Goal: Contribute content: Contribute content

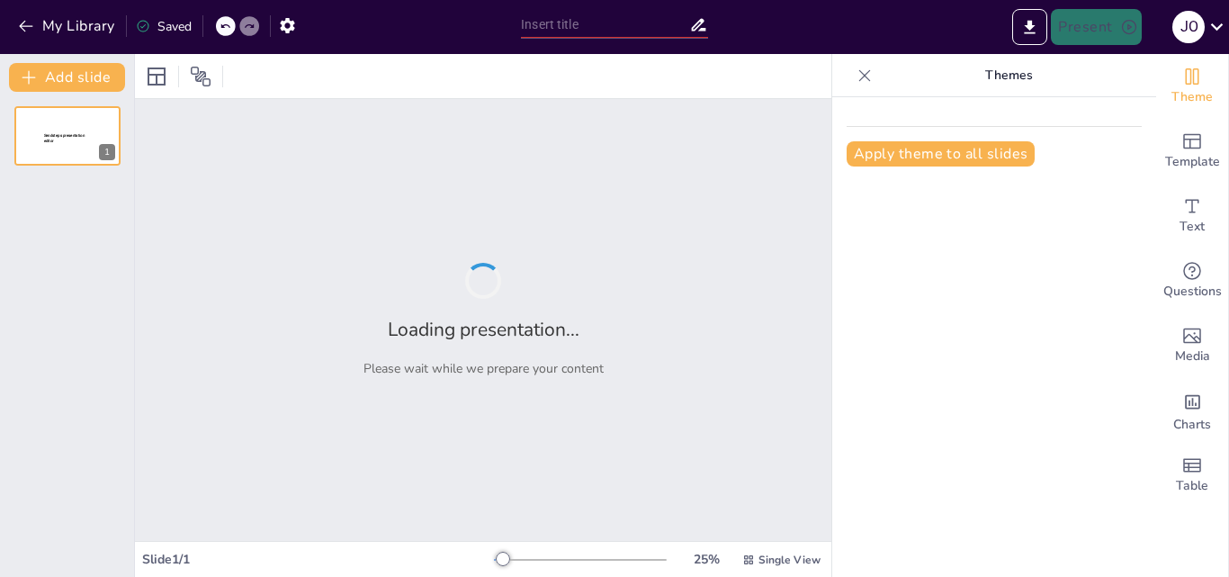
type input "New Sendsteps"
type input "Der Deinonychus: Ein Raubtier der Kreidezeit"
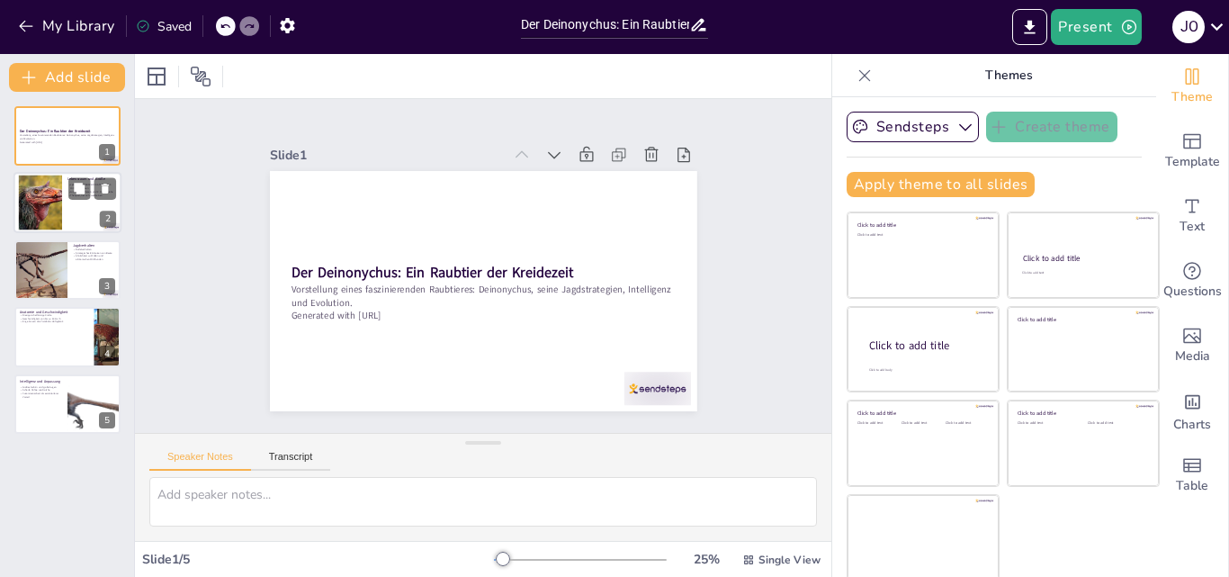
click at [60, 206] on div at bounding box center [40, 202] width 73 height 55
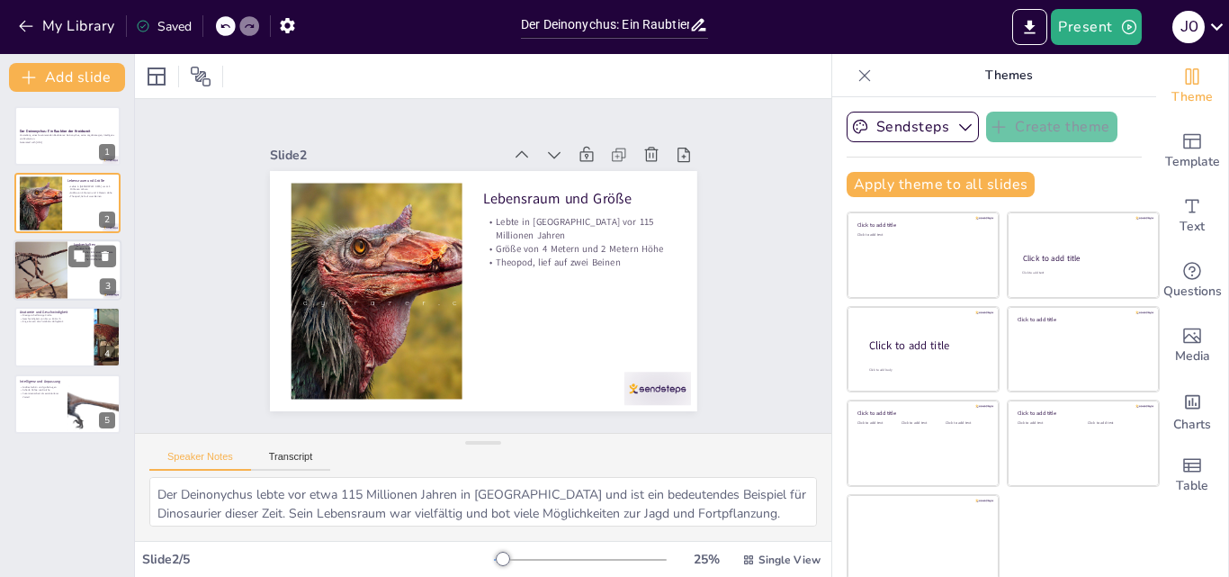
click at [52, 256] on div at bounding box center [40, 269] width 117 height 61
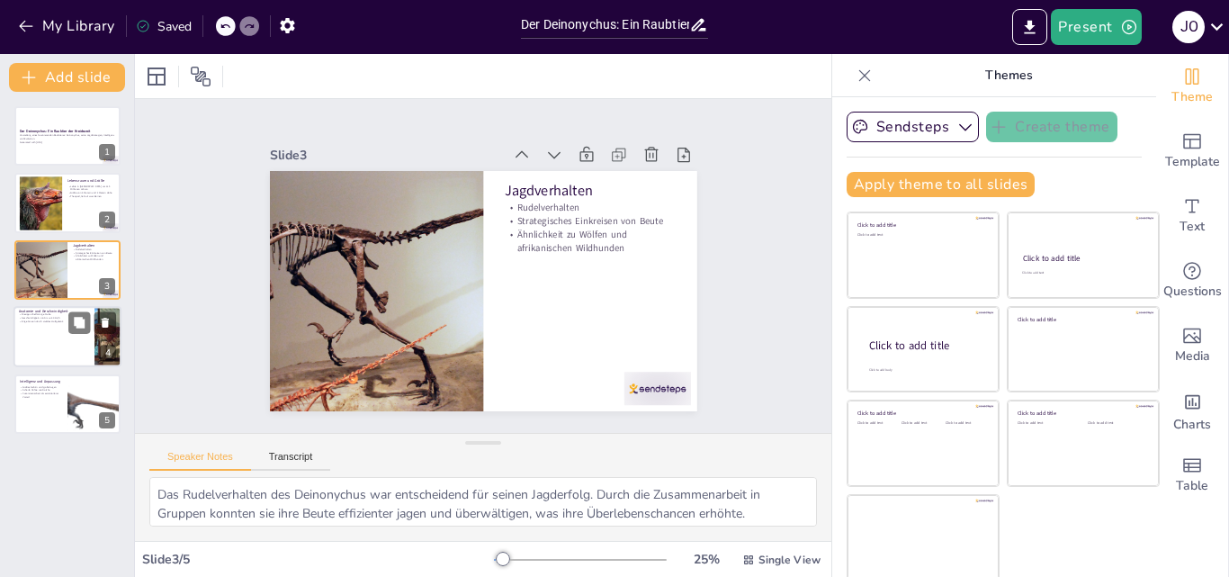
click at [57, 329] on div at bounding box center [67, 336] width 108 height 61
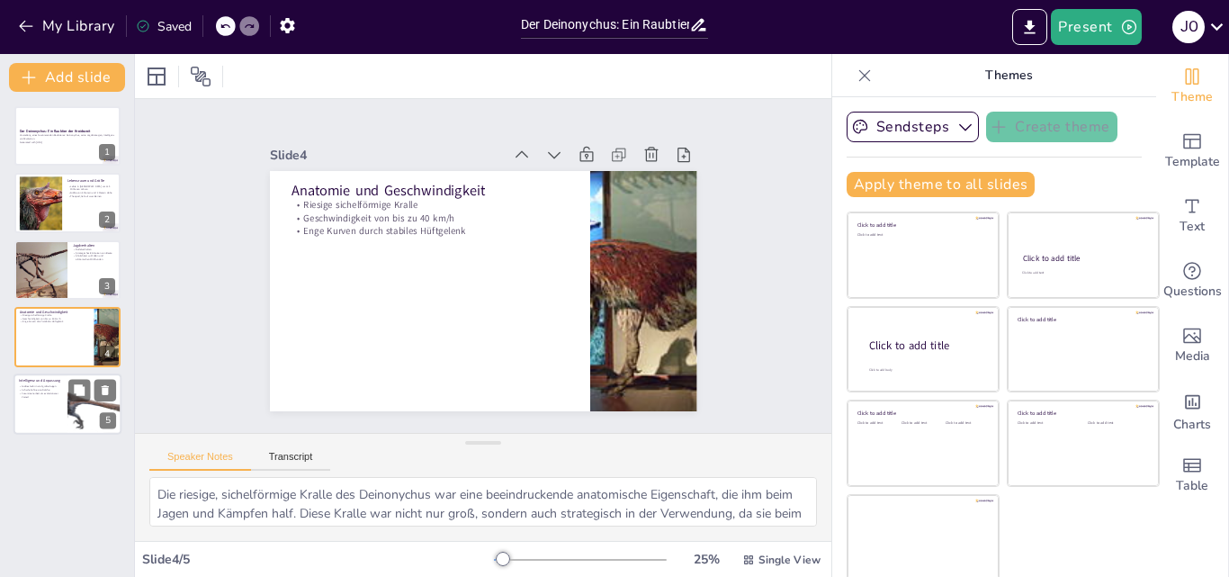
click at [44, 408] on div at bounding box center [67, 403] width 108 height 61
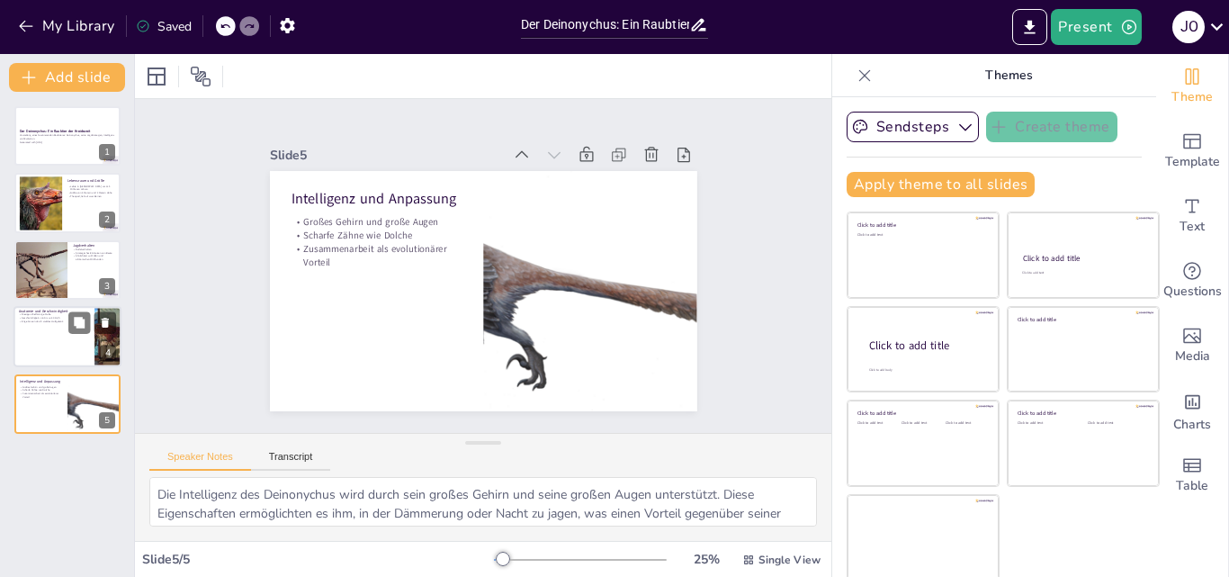
click at [51, 353] on div at bounding box center [67, 336] width 108 height 61
type textarea "Die riesige, sichelförmige Kralle des Deinonychus war eine beeindruckende anato…"
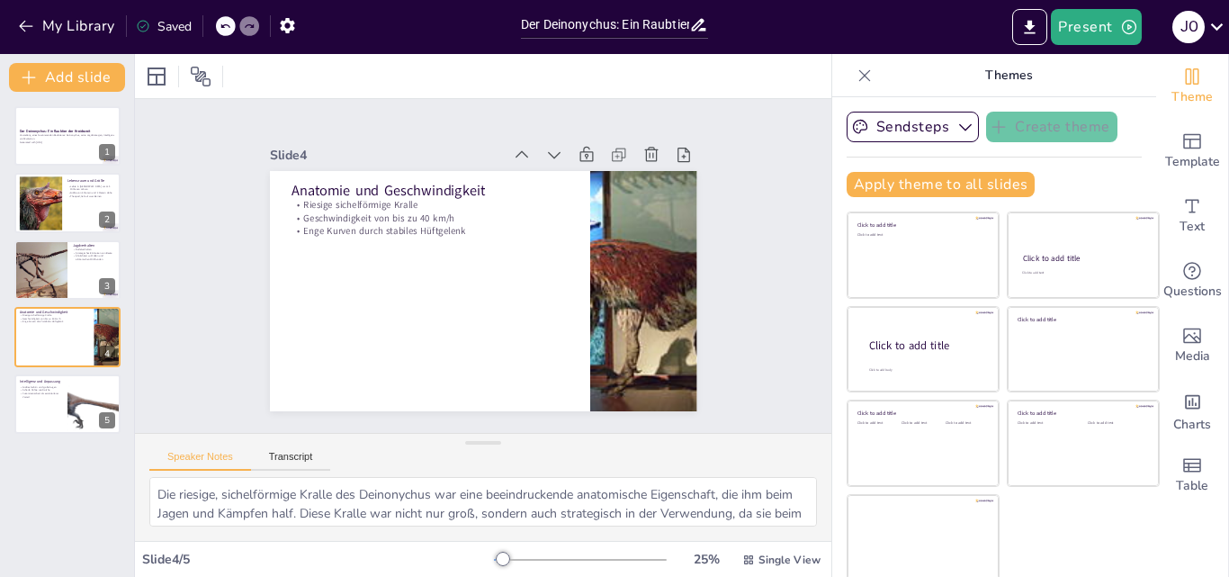
scroll to position [4, 0]
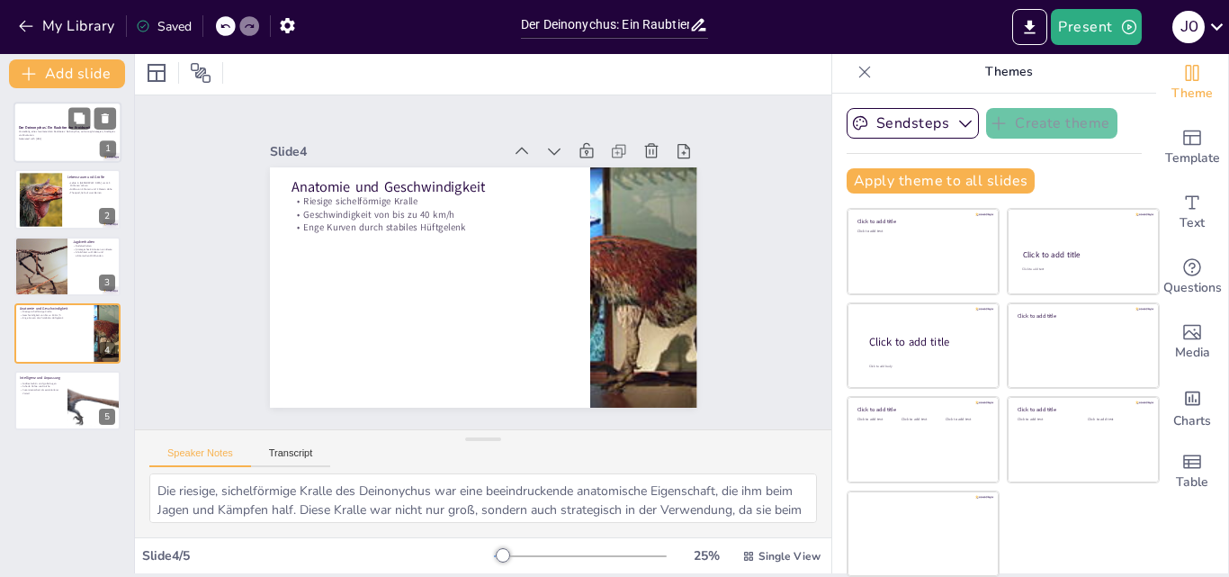
click at [100, 149] on div "1" at bounding box center [108, 149] width 16 height 16
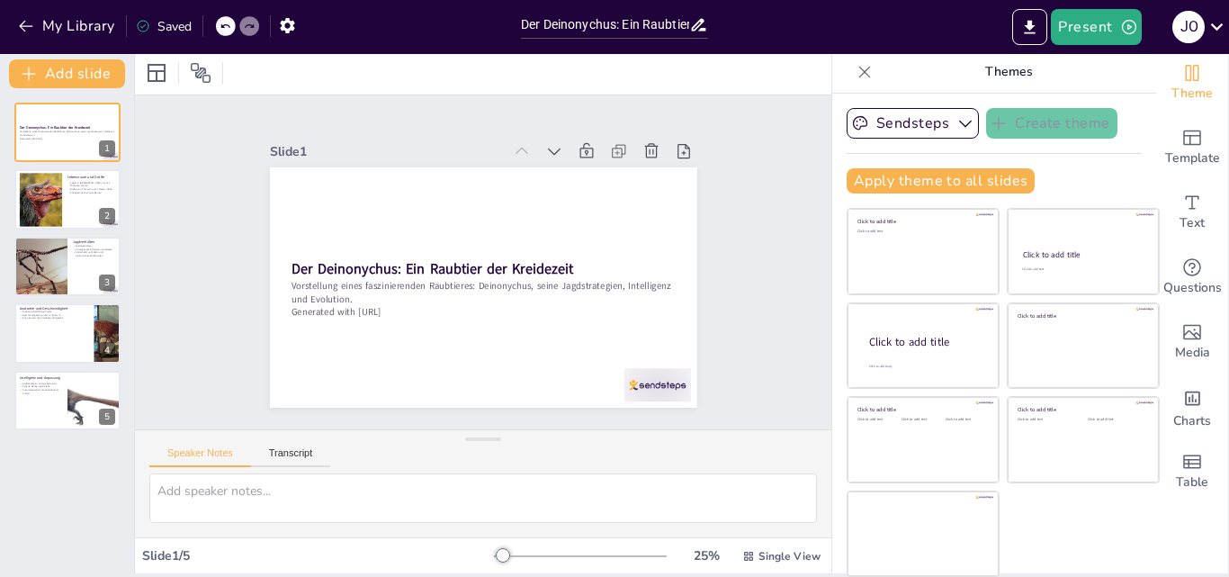
click at [855, 68] on icon at bounding box center [864, 72] width 18 height 18
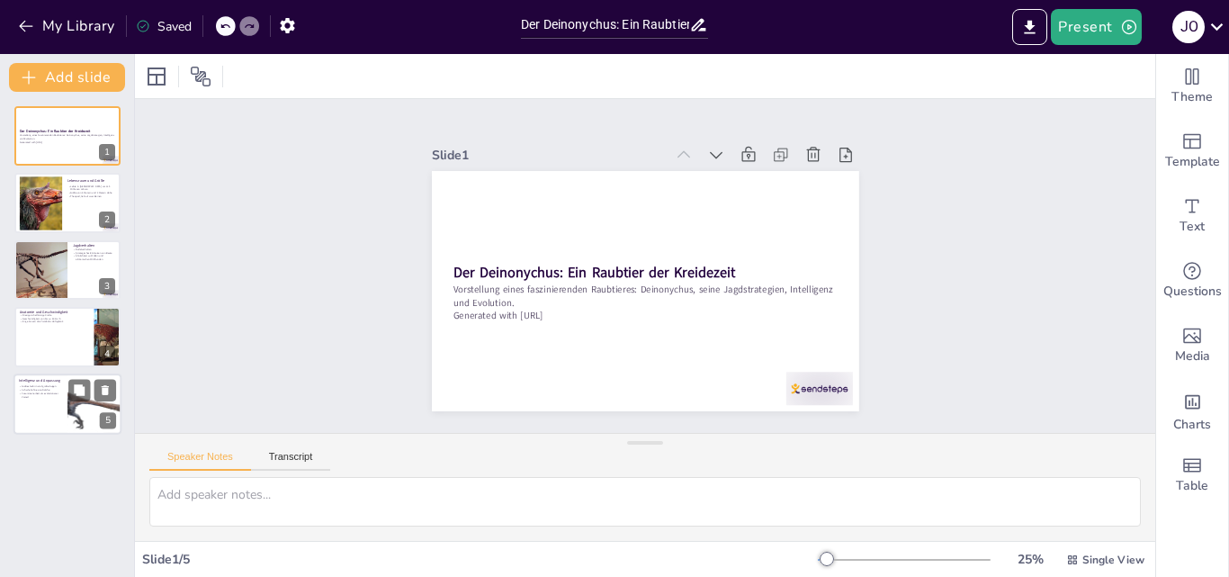
click at [60, 373] on div "Intelligenz und Anpassung Großes Gehirn und große Augen Scharfe Zähne wie Dolch…" at bounding box center [67, 373] width 108 height 0
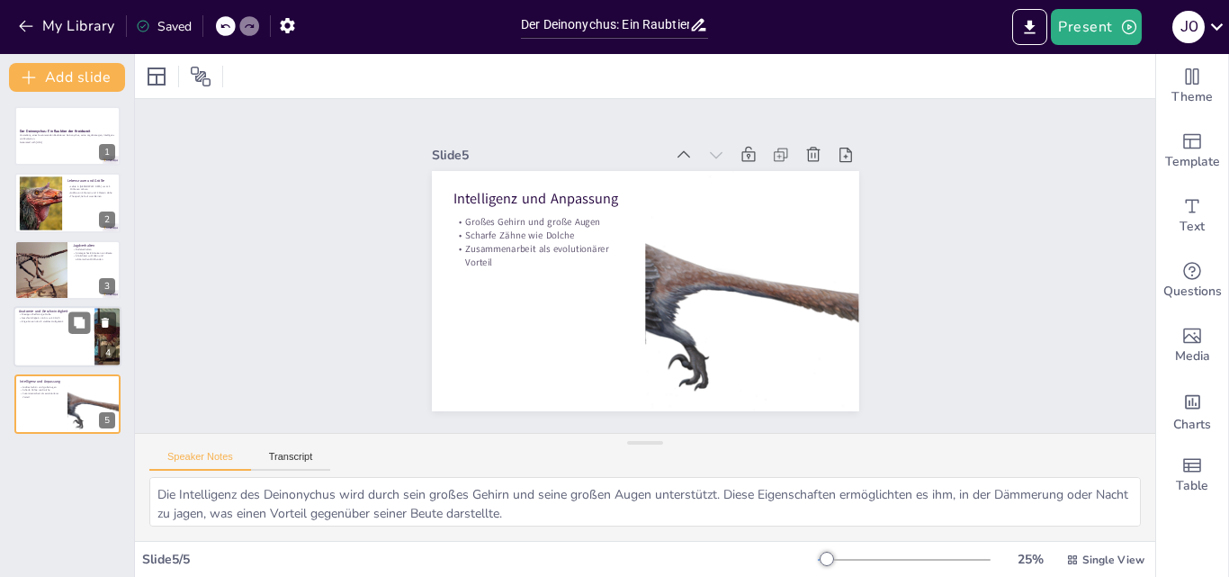
click at [59, 337] on div at bounding box center [67, 336] width 108 height 61
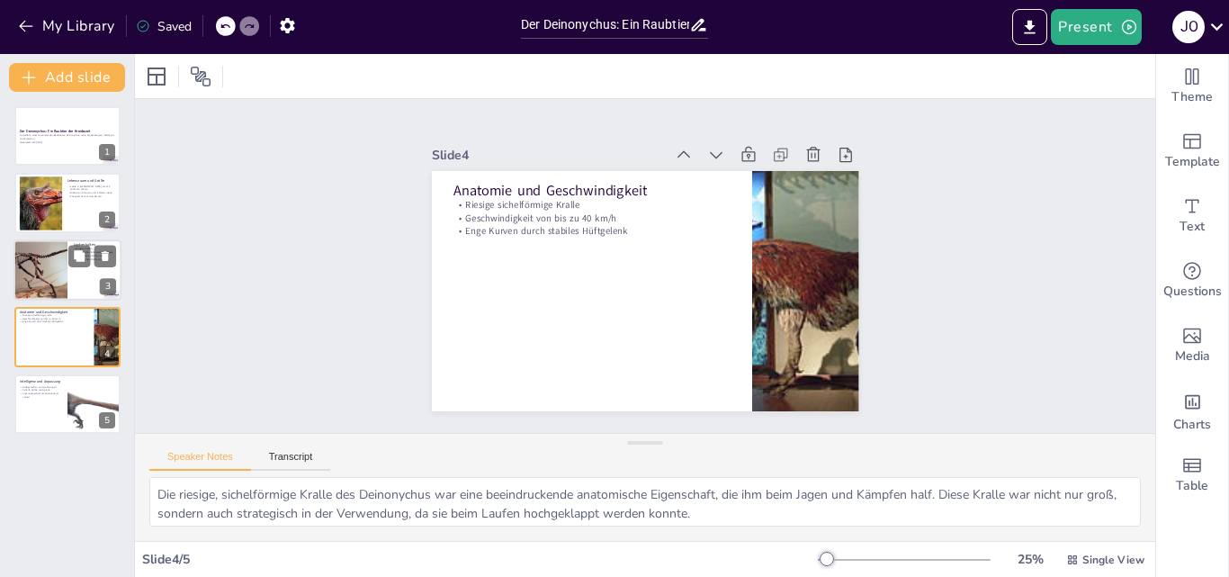
click at [59, 268] on div at bounding box center [40, 269] width 117 height 61
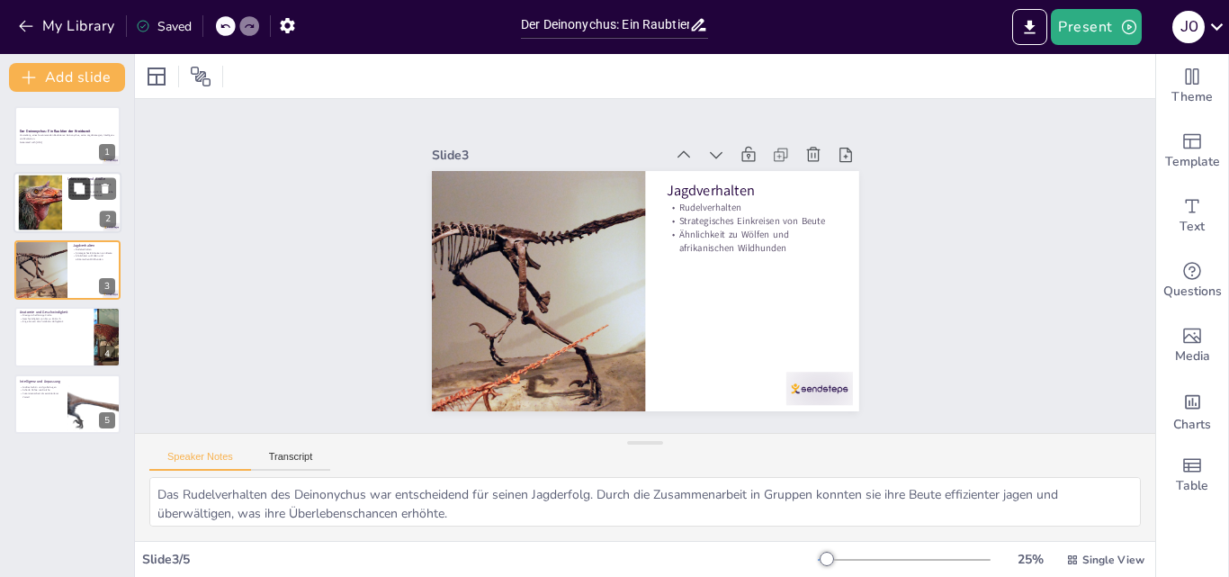
click at [78, 183] on icon at bounding box center [79, 189] width 13 height 13
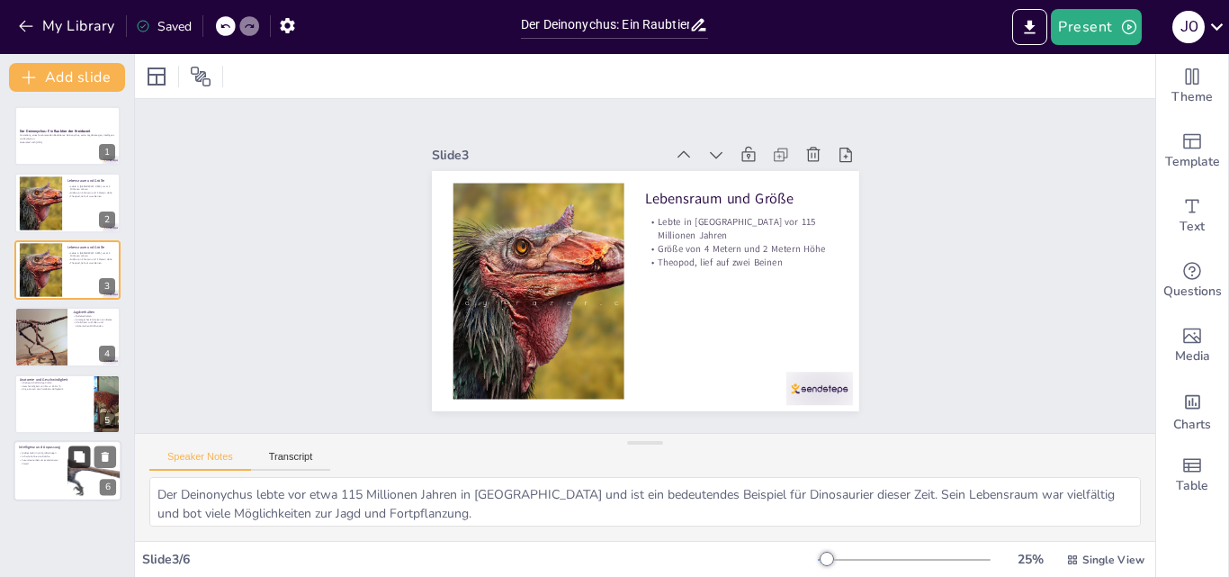
click at [70, 455] on button at bounding box center [79, 456] width 22 height 22
type textarea "Die Intelligenz des Deinonychus wird durch sein großes Gehirn und seine großen …"
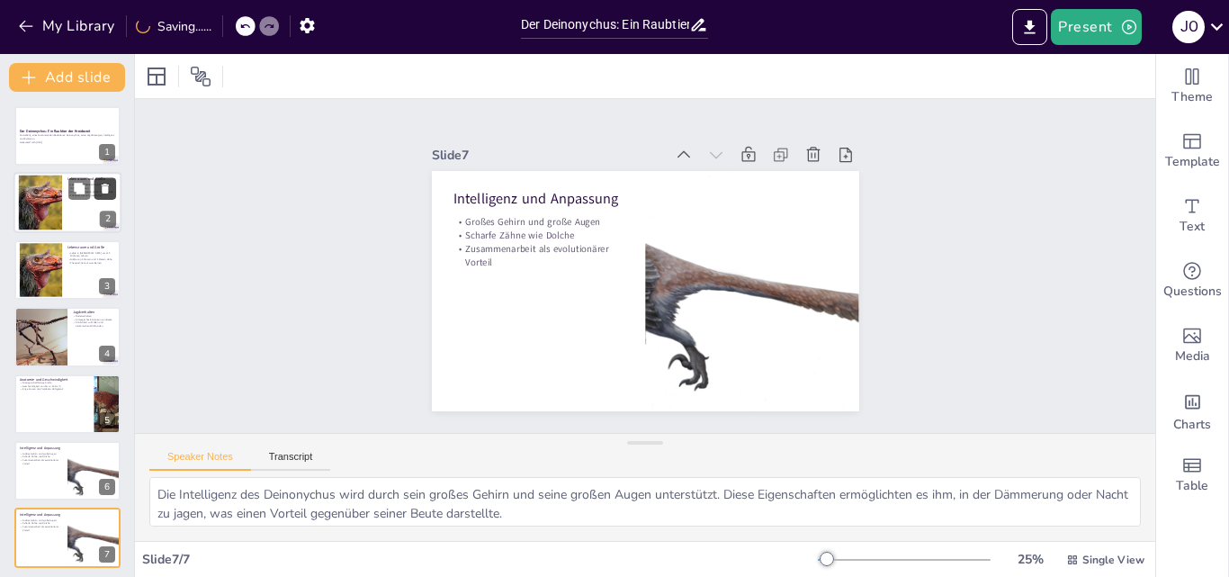
scroll to position [5, 0]
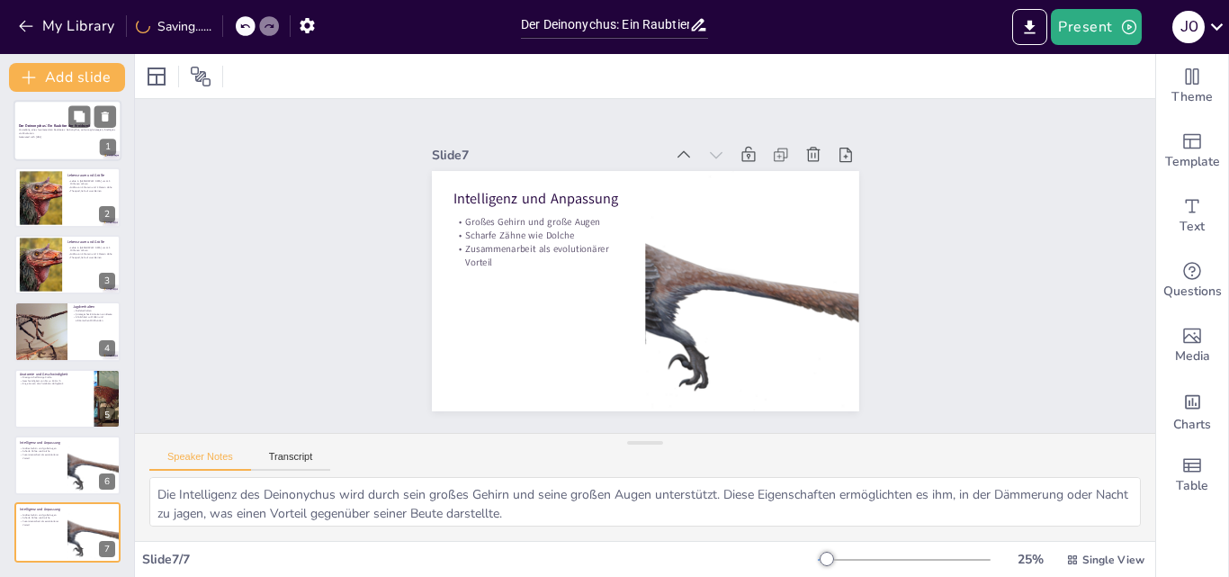
click at [100, 141] on div "1" at bounding box center [108, 147] width 16 height 16
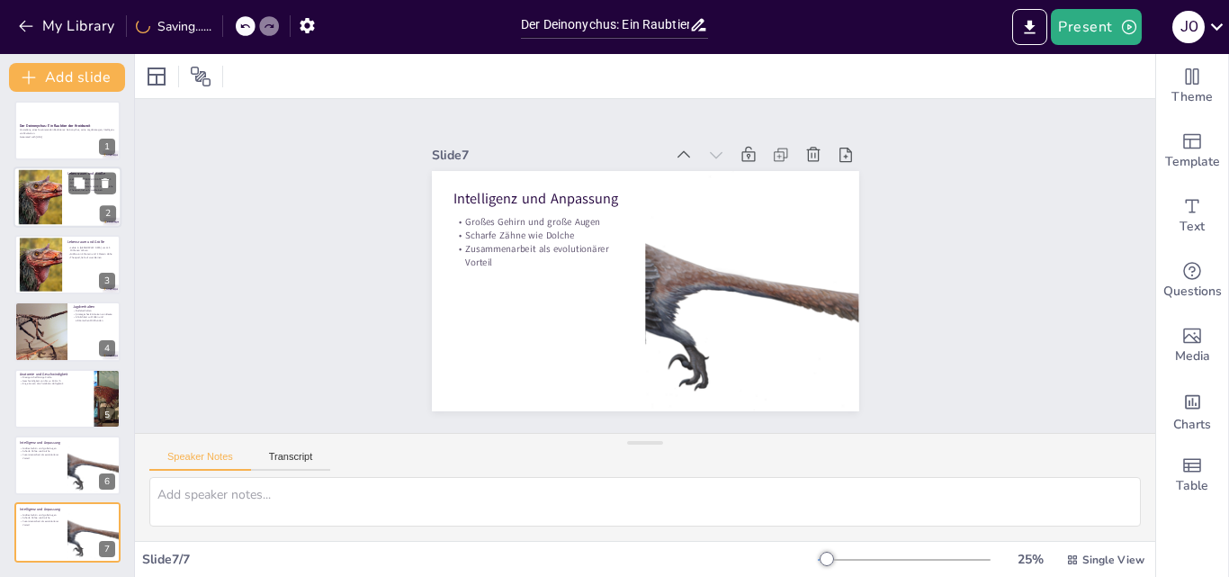
scroll to position [0, 0]
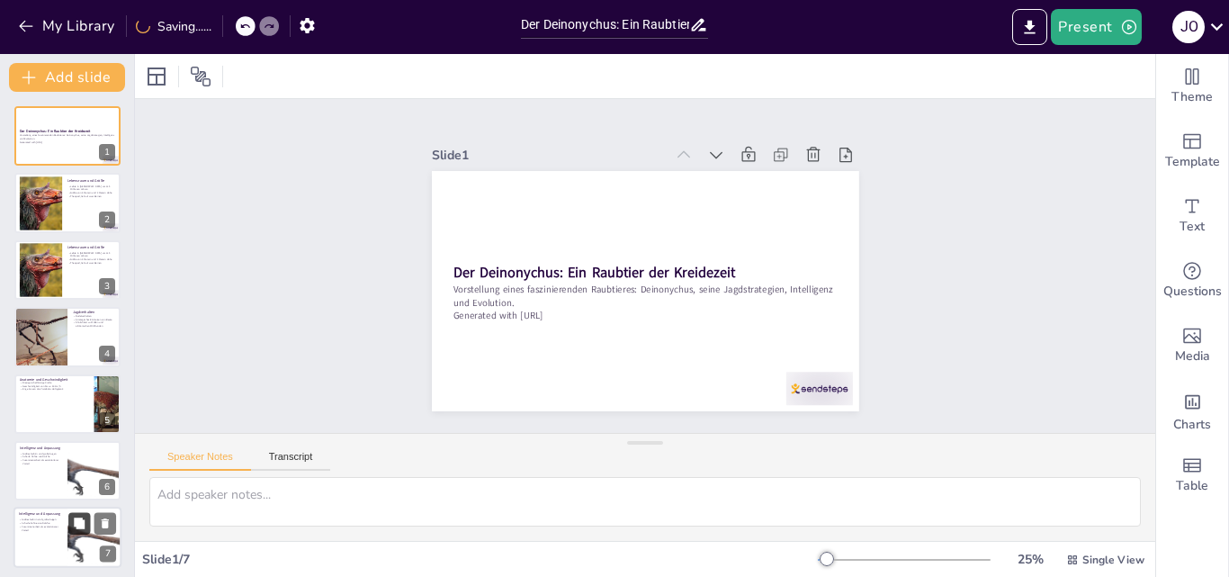
click at [72, 529] on button at bounding box center [79, 524] width 22 height 22
type textarea "Die Intelligenz des Deinonychus wird durch sein großes Gehirn und seine großen …"
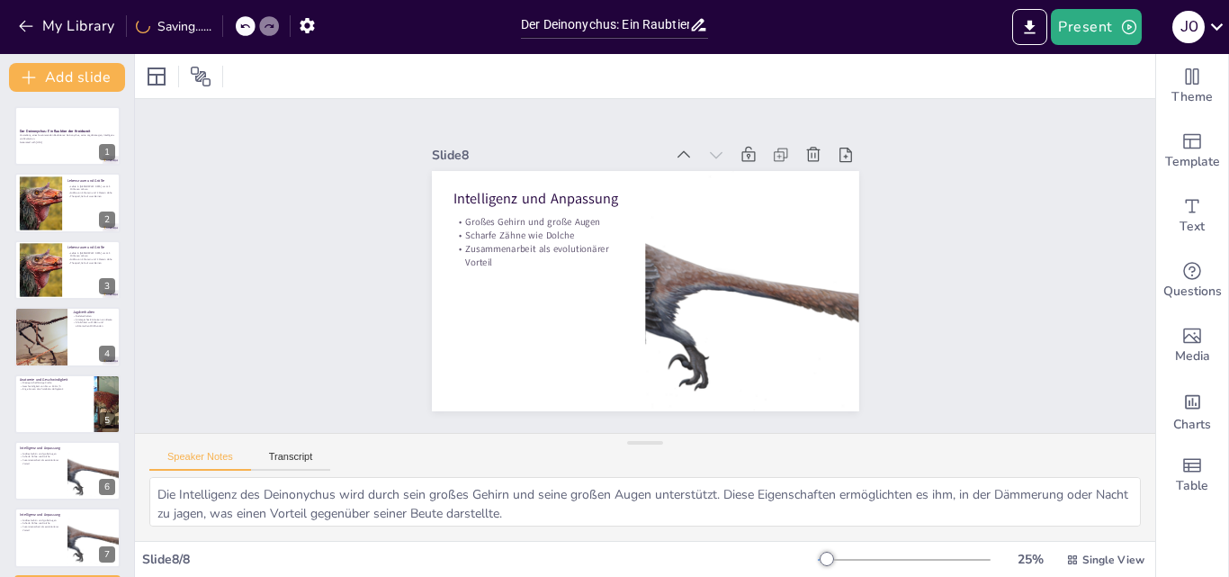
scroll to position [72, 0]
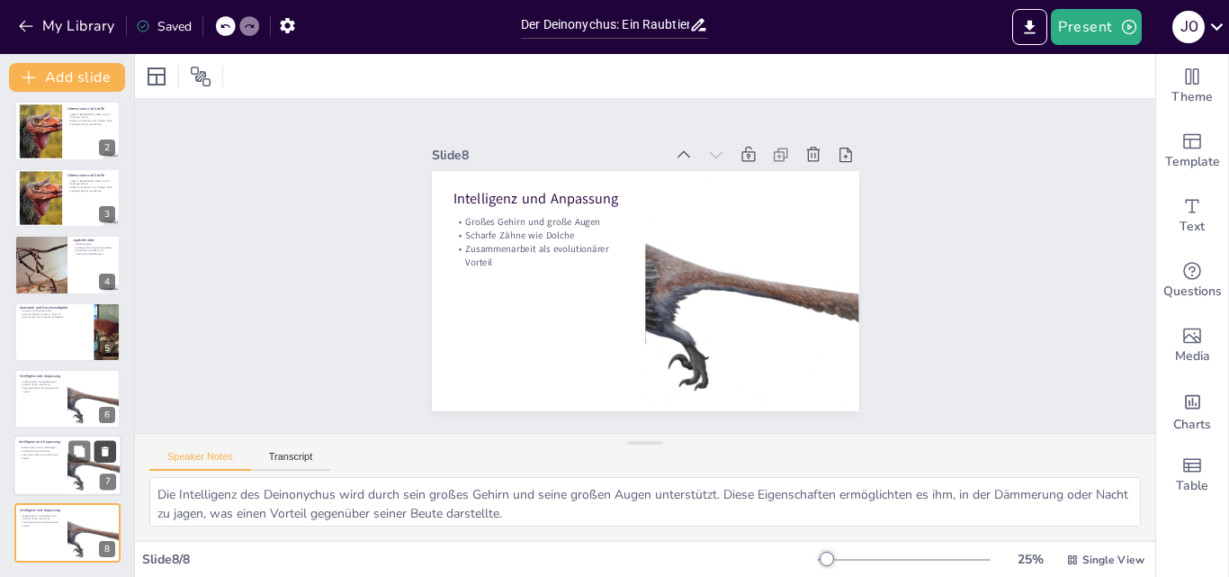
click at [107, 451] on icon at bounding box center [105, 452] width 7 height 10
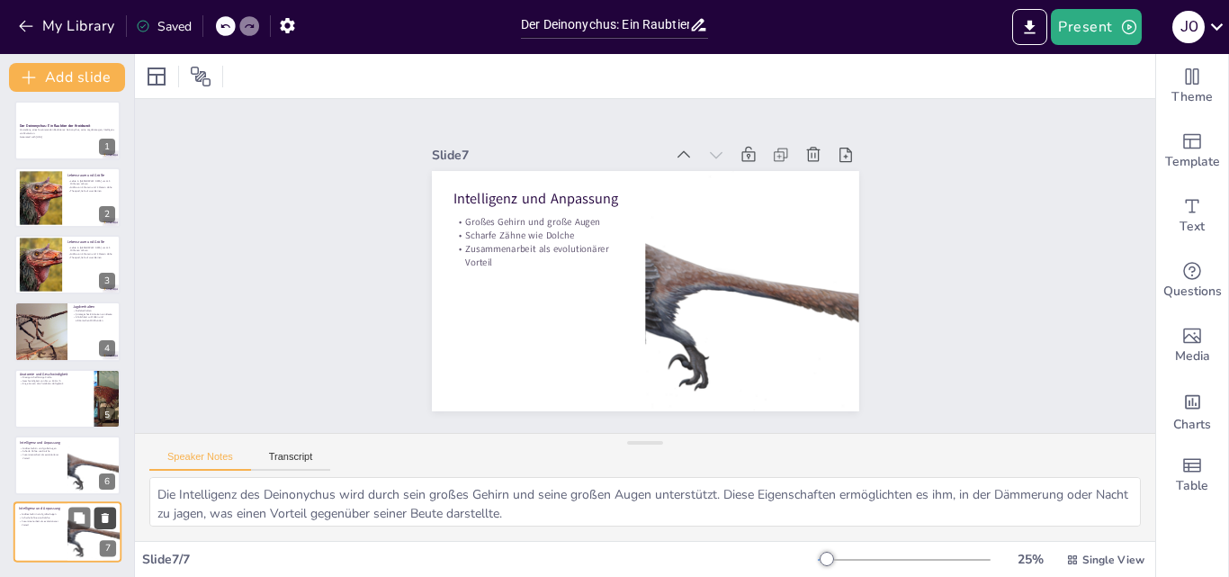
click at [101, 514] on icon at bounding box center [105, 518] width 13 height 13
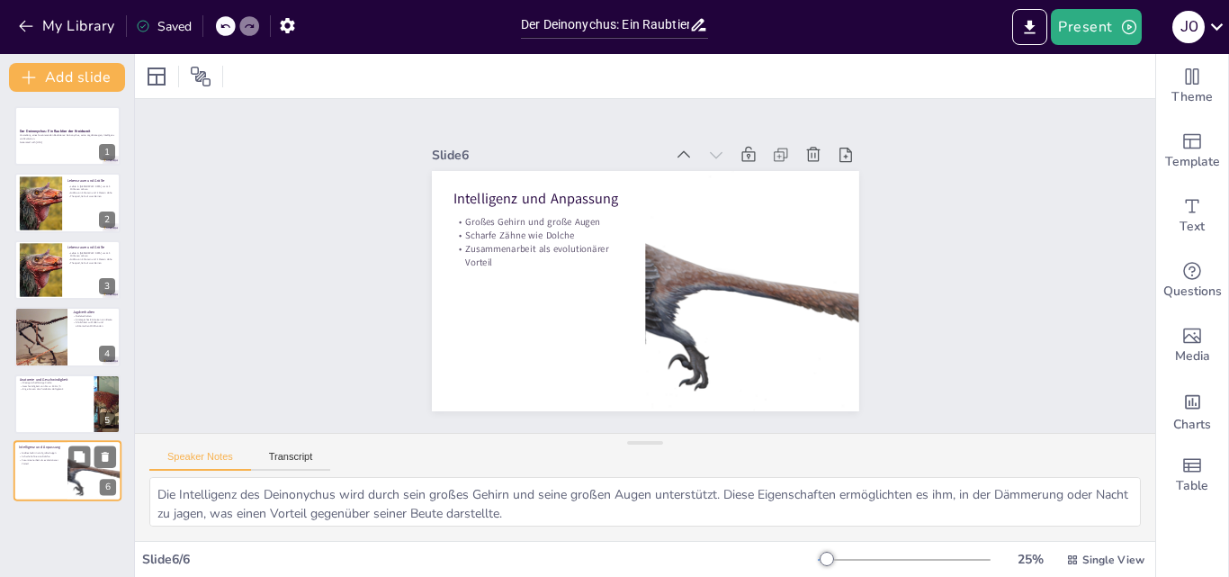
scroll to position [0, 0]
click at [99, 194] on icon at bounding box center [105, 189] width 13 height 13
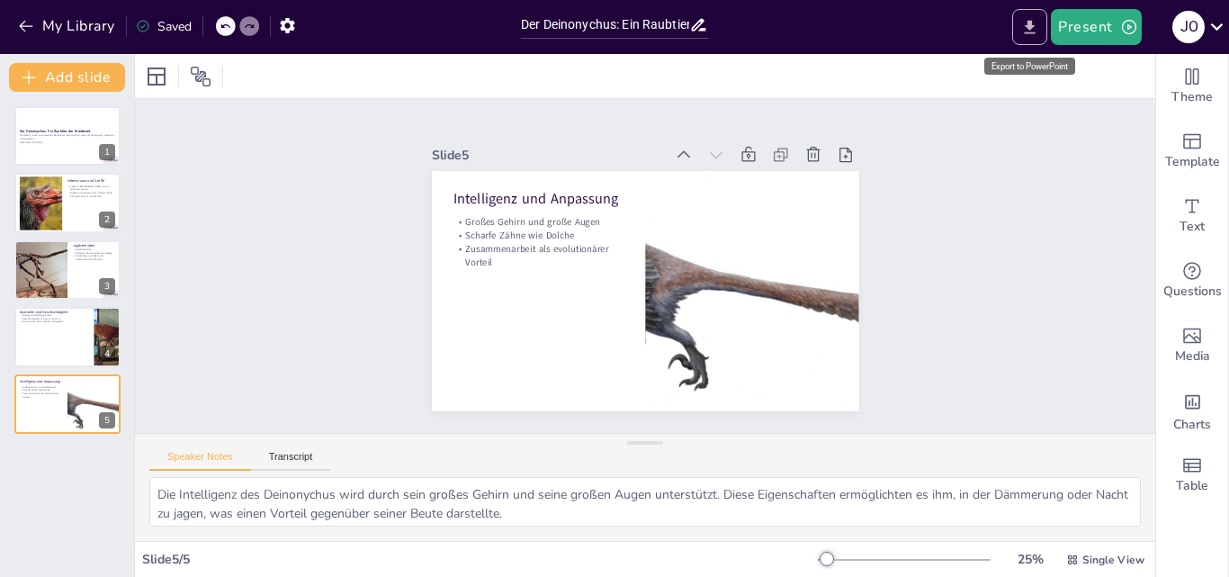
click at [1032, 31] on icon "Export to PowerPoint" at bounding box center [1029, 27] width 19 height 19
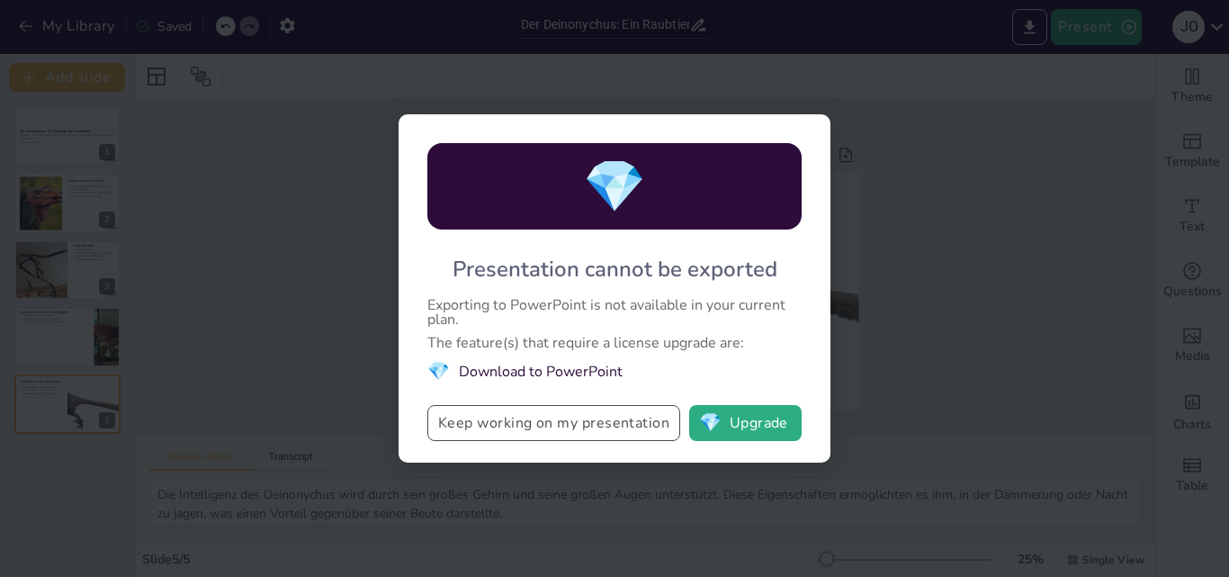
click at [626, 429] on button "Keep working on my presentation" at bounding box center [553, 423] width 253 height 36
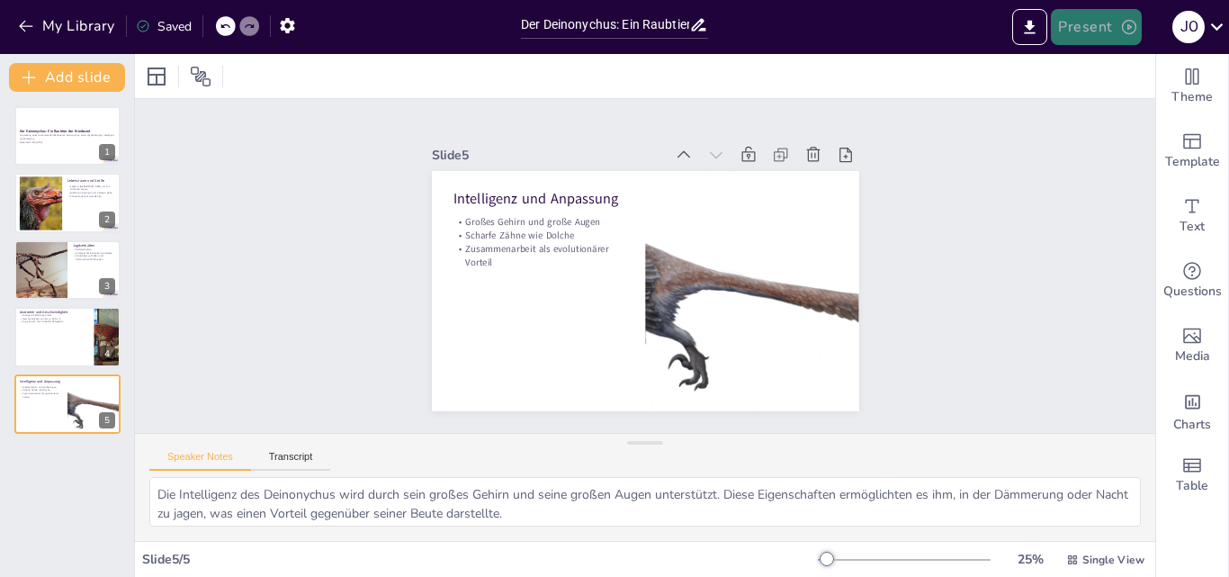
click at [1109, 28] on button "Present" at bounding box center [1095, 27] width 90 height 36
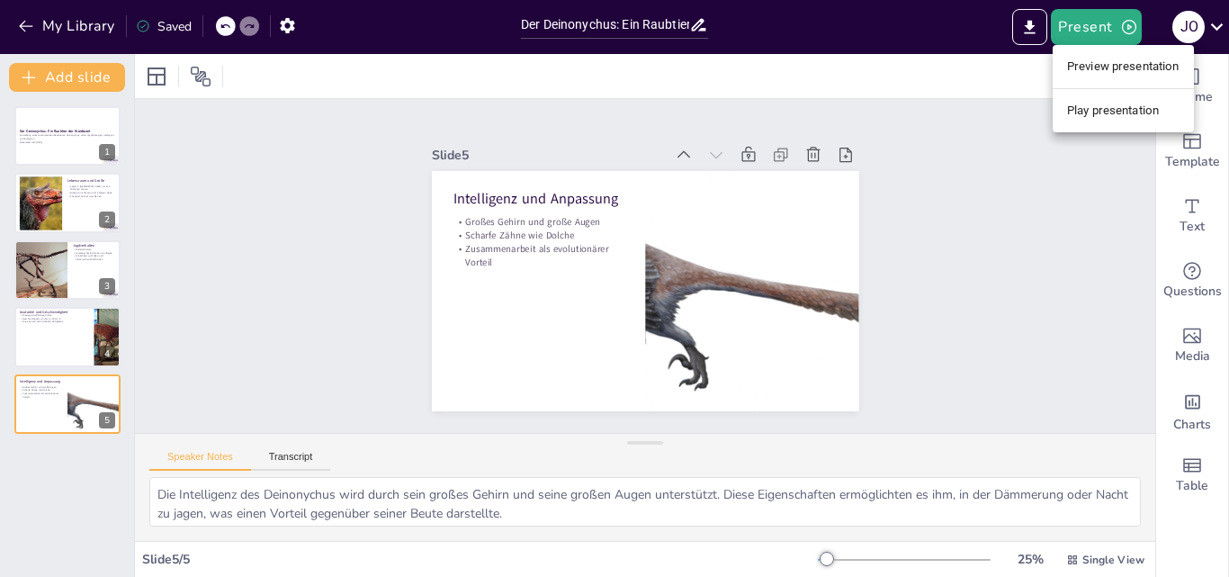
click at [1133, 72] on li "Preview presentation" at bounding box center [1122, 66] width 141 height 29
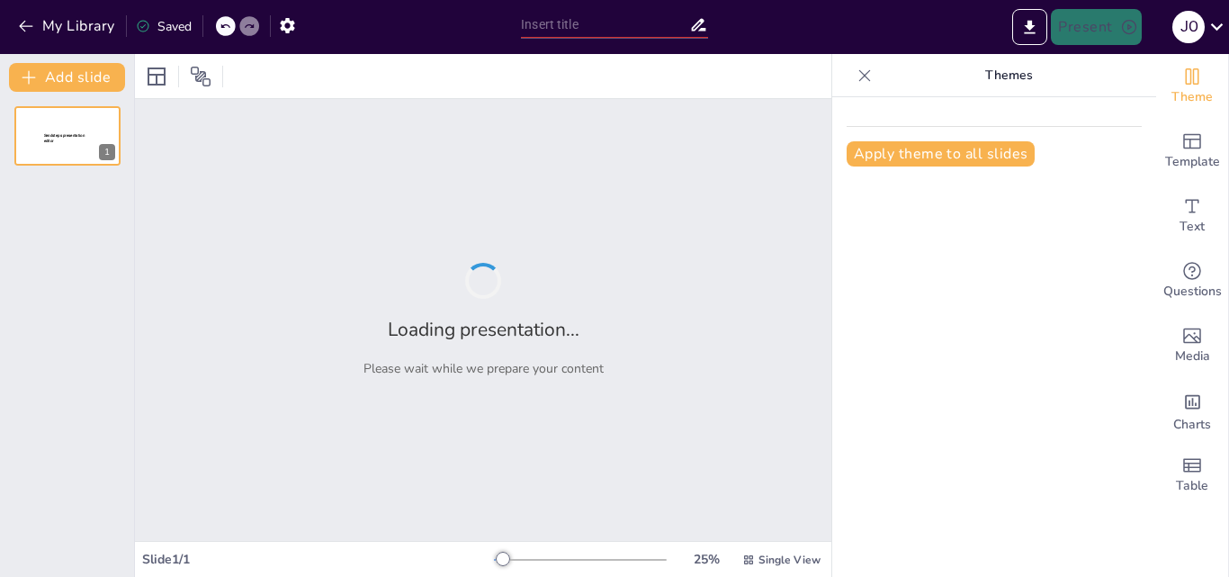
type input "Der Deinonychus: Ein Raubtier der Kreidezeit"
